Goal: Navigation & Orientation: Find specific page/section

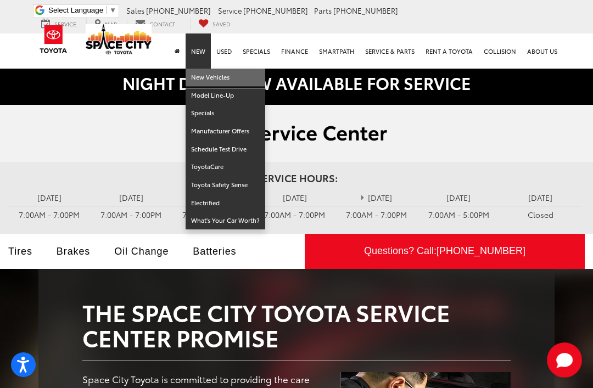
click at [213, 80] on link "New Vehicles" at bounding box center [226, 78] width 80 height 18
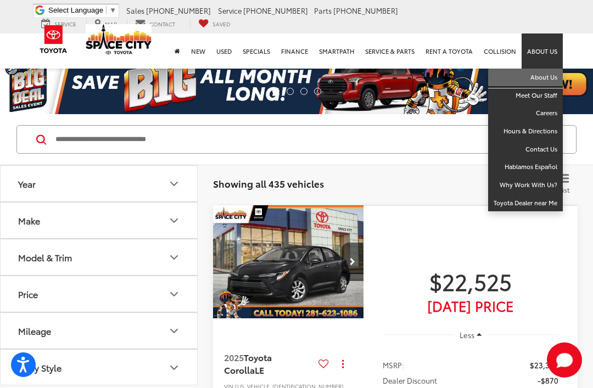
click at [542, 80] on link "About Us" at bounding box center [525, 78] width 75 height 18
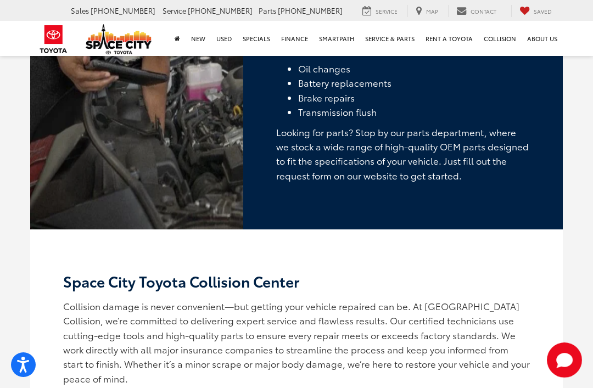
scroll to position [1827, 0]
